Goal: Use online tool/utility: Utilize a website feature to perform a specific function

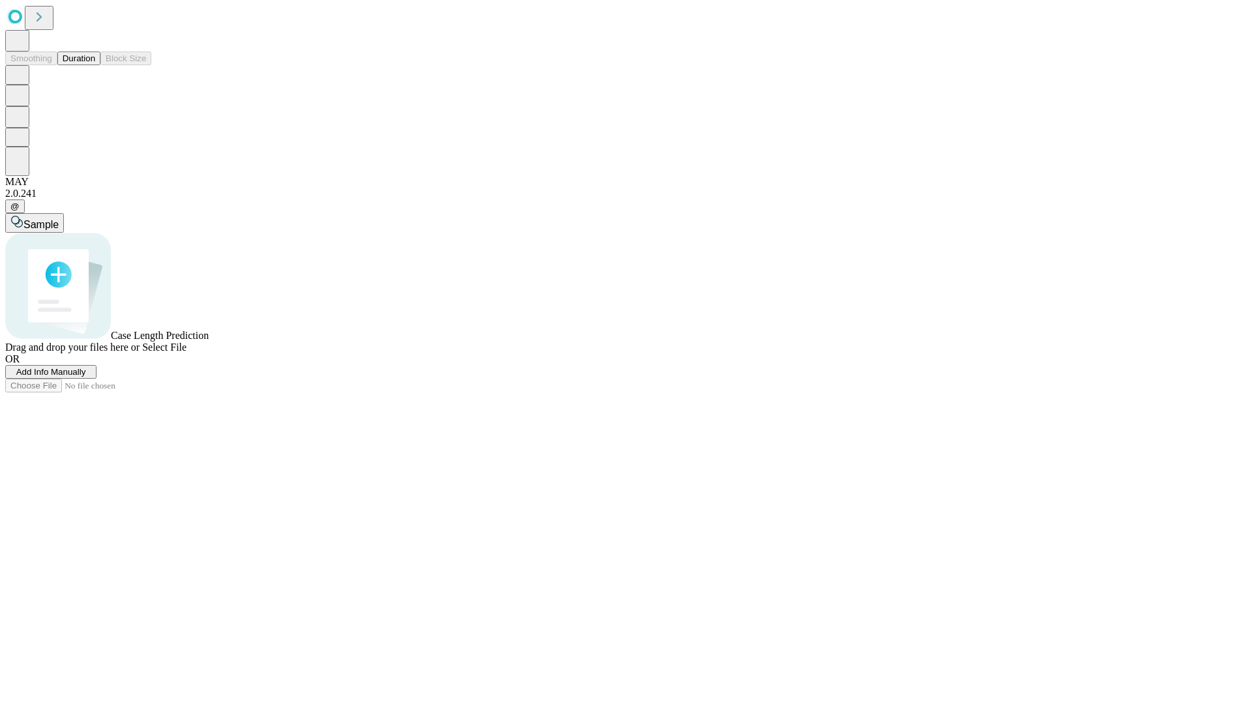
click at [95, 65] on button "Duration" at bounding box center [78, 59] width 43 height 14
click at [187, 353] on span "Select File" at bounding box center [164, 347] width 44 height 11
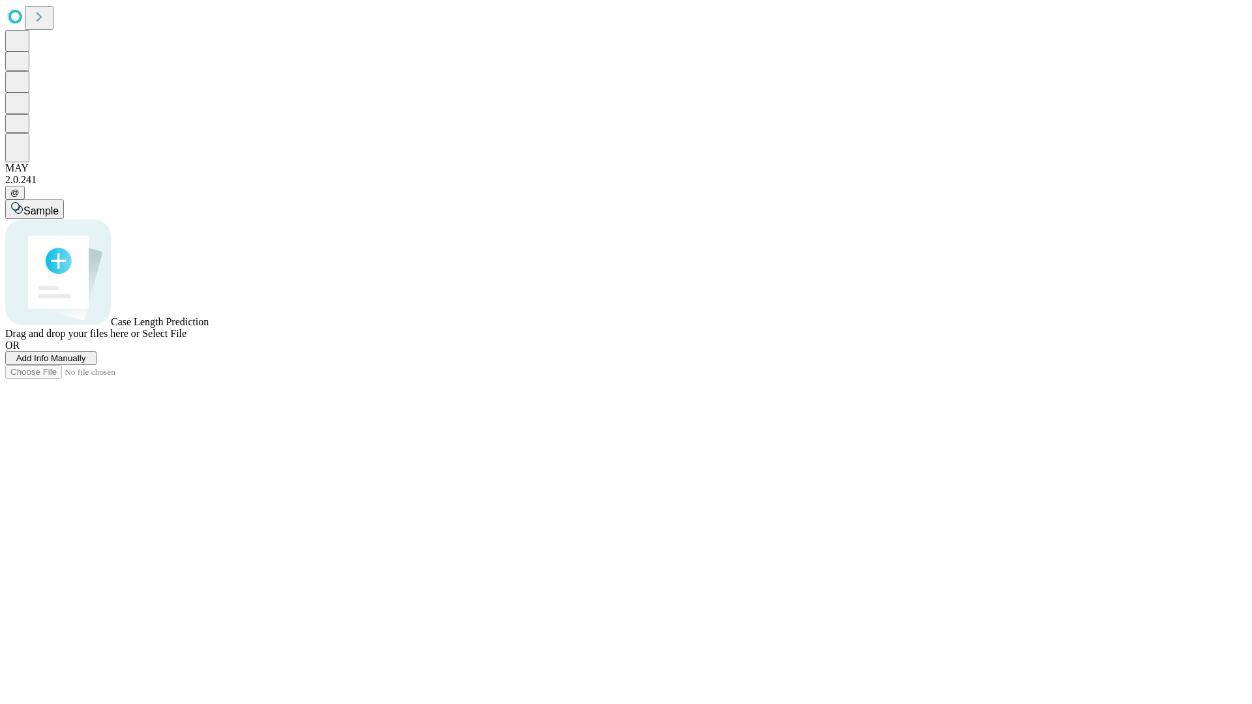
click at [187, 339] on span "Select File" at bounding box center [164, 333] width 44 height 11
